Goal: Task Accomplishment & Management: Complete application form

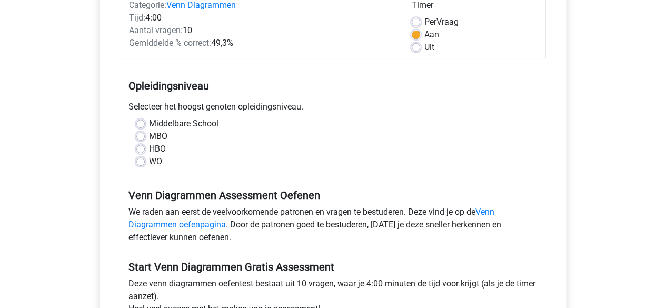
scroll to position [148, 0]
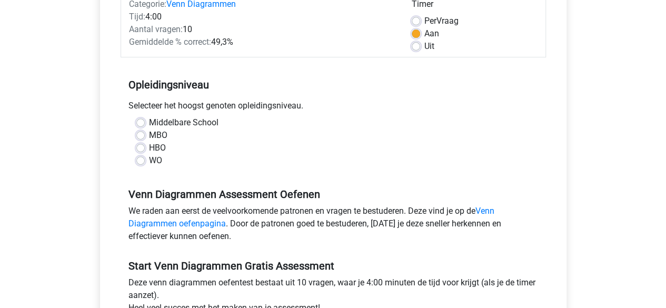
click at [149, 122] on label "Middelbare School" at bounding box center [184, 122] width 70 height 13
click at [138, 122] on input "Middelbare School" at bounding box center [140, 121] width 8 height 11
radio input "true"
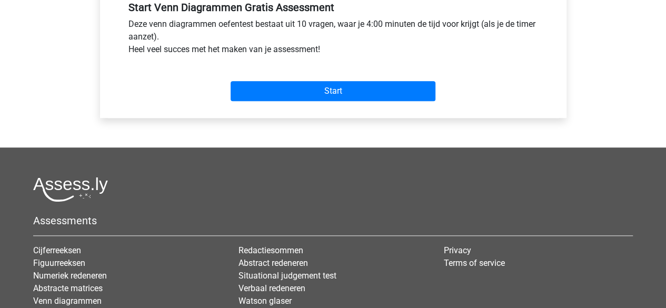
scroll to position [407, 0]
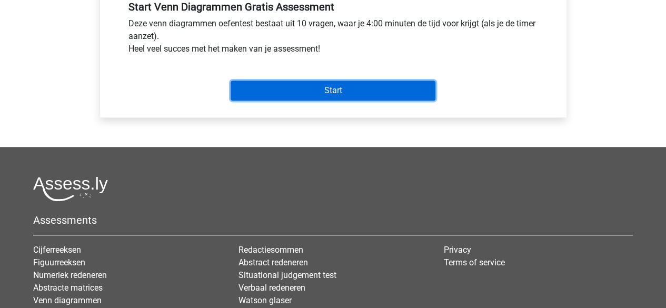
click at [292, 91] on input "Start" at bounding box center [333, 91] width 205 height 20
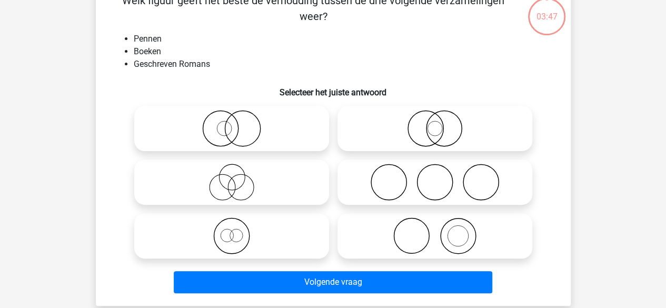
scroll to position [63, 0]
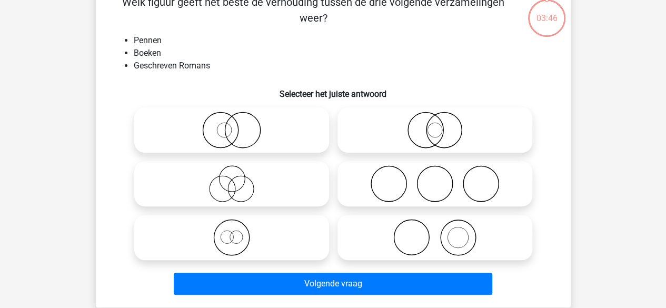
click at [283, 183] on icon at bounding box center [231, 183] width 186 height 37
click at [239, 178] on input "radio" at bounding box center [235, 175] width 7 height 7
radio input "true"
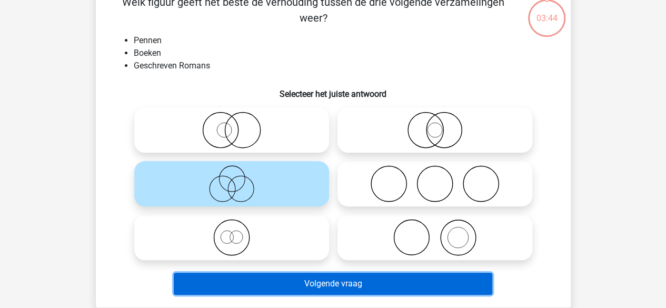
click at [370, 287] on button "Volgende vraag" at bounding box center [333, 284] width 319 height 22
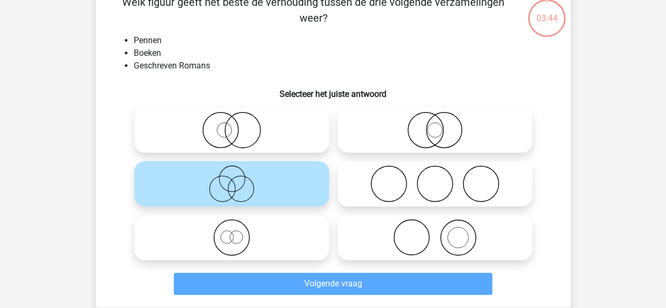
scroll to position [48, 0]
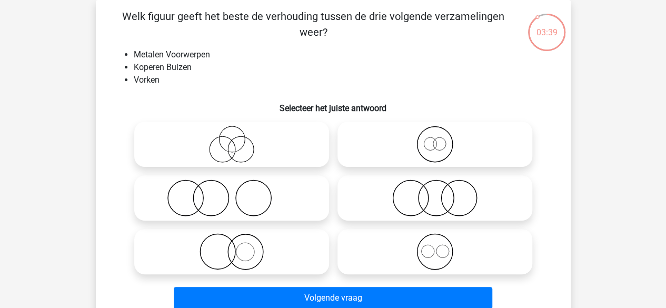
click at [454, 187] on icon at bounding box center [435, 198] width 186 height 37
click at [442, 187] on input "radio" at bounding box center [438, 189] width 7 height 7
radio input "true"
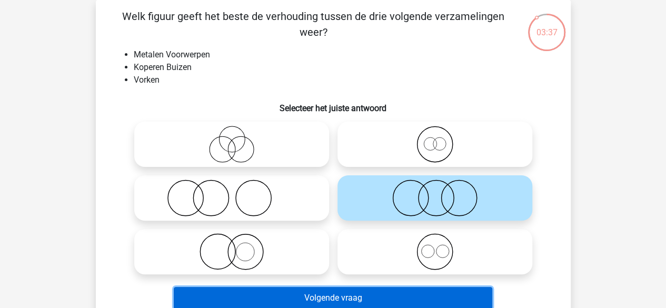
click at [474, 300] on button "Volgende vraag" at bounding box center [333, 298] width 319 height 22
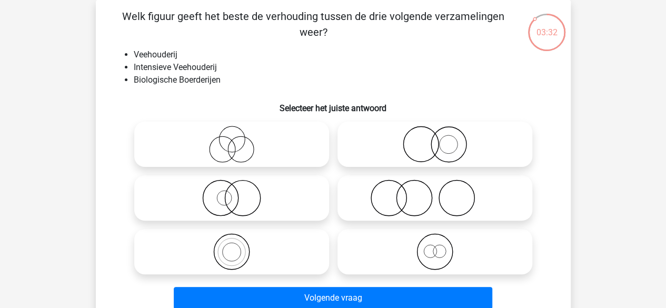
click at [372, 193] on icon at bounding box center [435, 198] width 186 height 37
click at [435, 193] on input "radio" at bounding box center [438, 189] width 7 height 7
radio input "true"
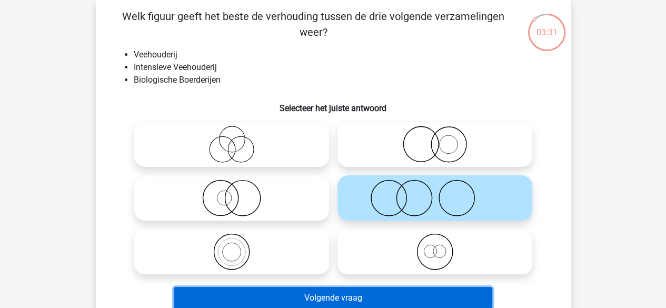
click at [413, 294] on button "Volgende vraag" at bounding box center [333, 298] width 319 height 22
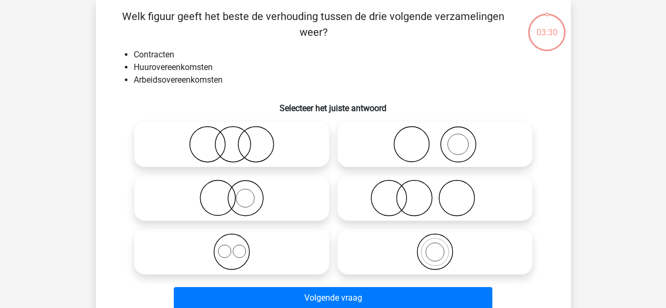
click at [400, 266] on icon at bounding box center [435, 251] width 186 height 37
click at [435, 246] on input "radio" at bounding box center [438, 243] width 7 height 7
radio input "true"
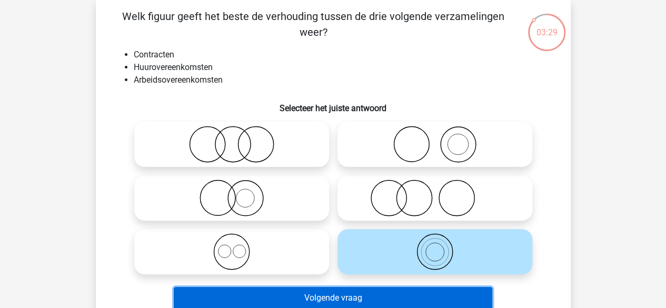
click at [415, 292] on button "Volgende vraag" at bounding box center [333, 298] width 319 height 22
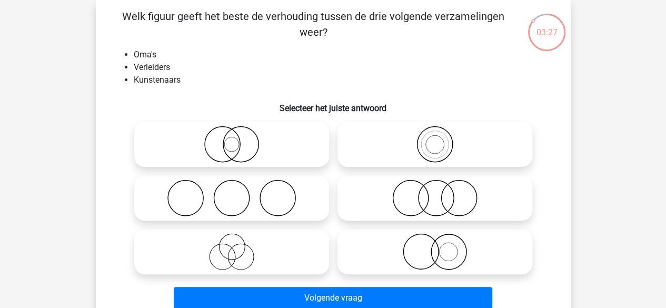
click at [239, 128] on icon at bounding box center [231, 144] width 186 height 37
click at [239, 132] on input "radio" at bounding box center [235, 135] width 7 height 7
radio input "true"
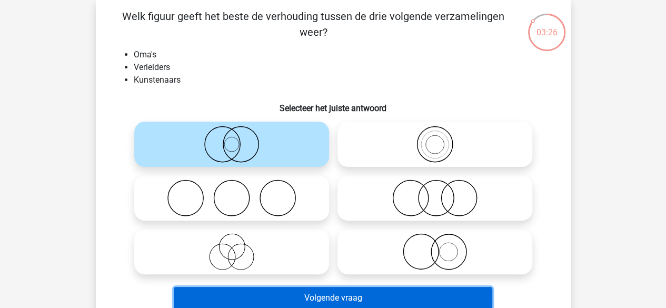
click at [334, 302] on button "Volgende vraag" at bounding box center [333, 298] width 319 height 22
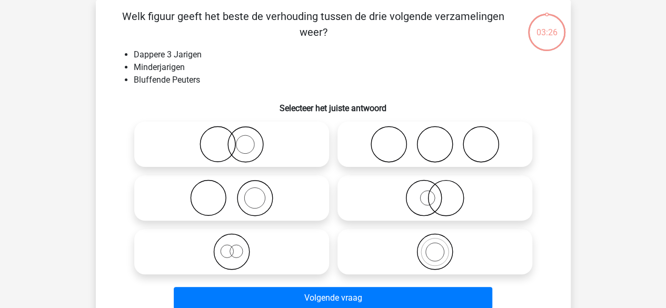
click at [373, 205] on icon at bounding box center [435, 198] width 186 height 37
click at [435, 193] on input "radio" at bounding box center [438, 189] width 7 height 7
radio input "true"
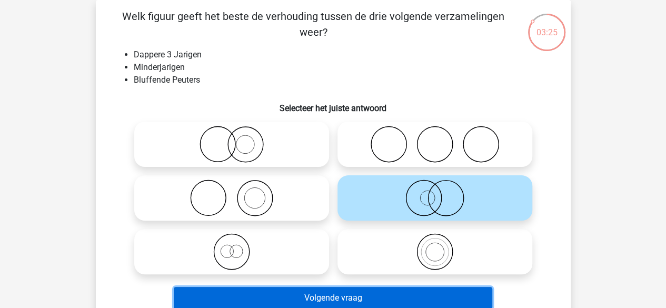
click at [410, 292] on button "Volgende vraag" at bounding box center [333, 298] width 319 height 22
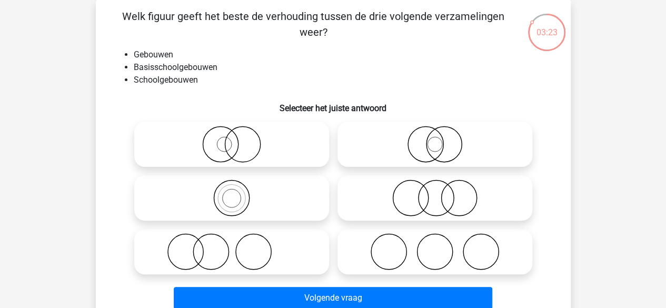
click at [389, 260] on icon at bounding box center [435, 251] width 186 height 37
click at [435, 246] on input "radio" at bounding box center [438, 243] width 7 height 7
radio input "true"
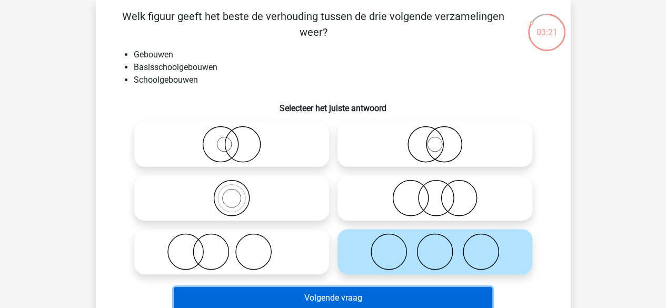
click at [402, 288] on button "Volgende vraag" at bounding box center [333, 298] width 319 height 22
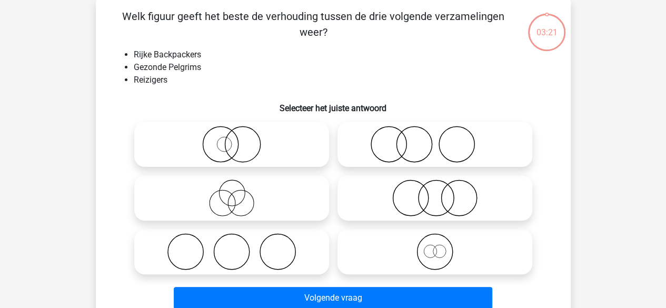
click at [344, 232] on label at bounding box center [435, 251] width 195 height 45
click at [435, 240] on input "radio" at bounding box center [438, 243] width 7 height 7
radio input "true"
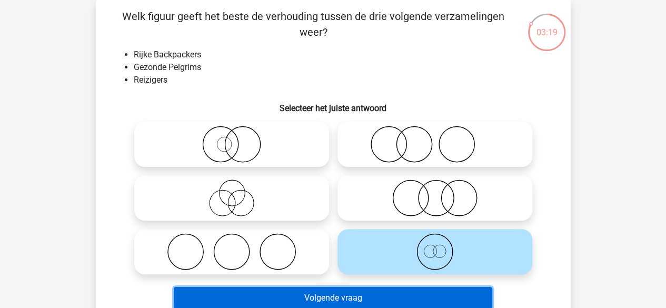
click at [345, 291] on button "Volgende vraag" at bounding box center [333, 298] width 319 height 22
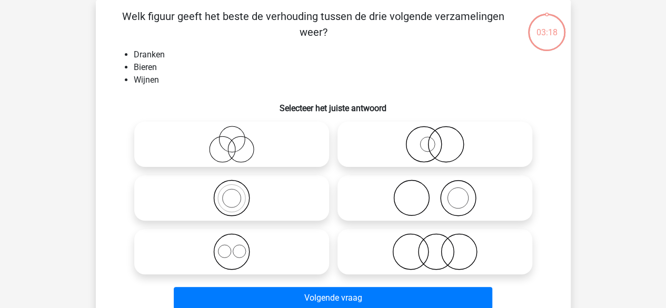
click at [266, 248] on icon at bounding box center [231, 251] width 186 height 37
click at [239, 246] on input "radio" at bounding box center [235, 243] width 7 height 7
radio input "true"
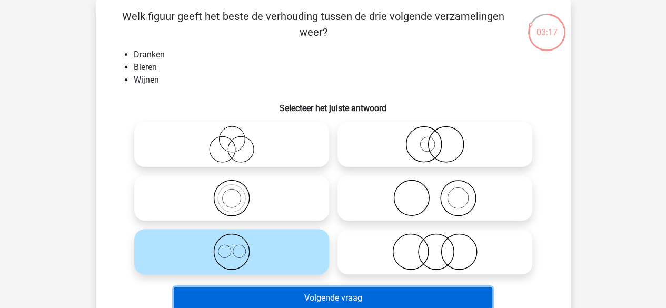
click at [335, 301] on button "Volgende vraag" at bounding box center [333, 298] width 319 height 22
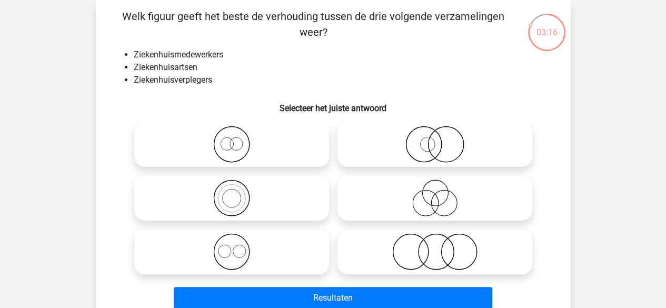
click at [280, 193] on icon at bounding box center [231, 198] width 186 height 37
click at [239, 193] on input "radio" at bounding box center [235, 189] width 7 height 7
radio input "true"
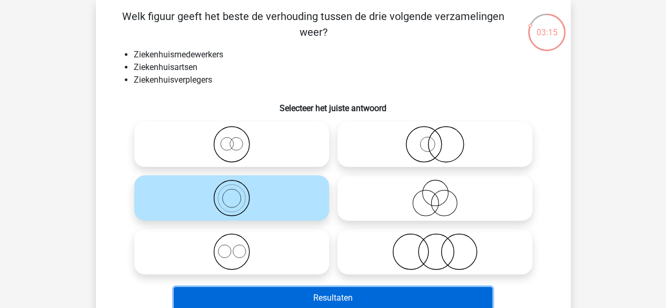
click at [378, 304] on button "Resultaten" at bounding box center [333, 298] width 319 height 22
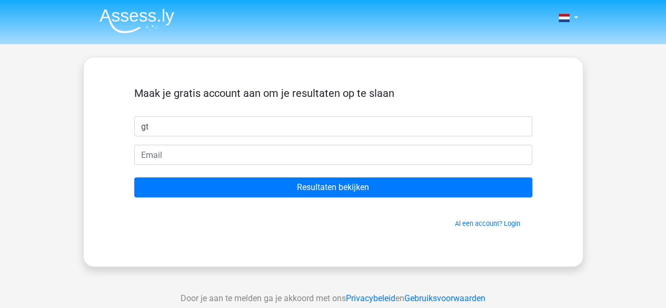
type input "g"
type input "daria"
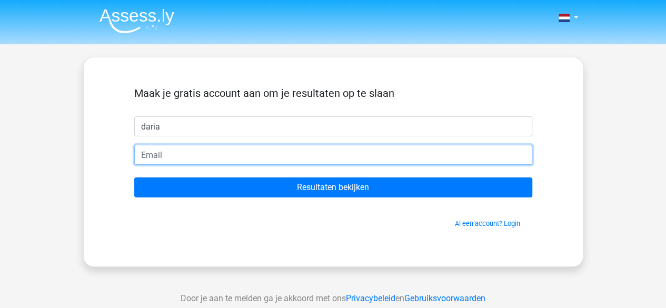
click at [320, 155] on input "email" at bounding box center [333, 155] width 398 height 20
type input "darie"
click at [134, 177] on input "Resultaten bekijken" at bounding box center [333, 187] width 398 height 20
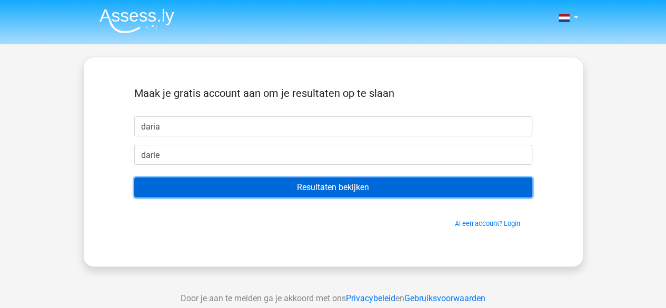
click at [389, 189] on input "Resultaten bekijken" at bounding box center [333, 187] width 398 height 20
